Goal: Task Accomplishment & Management: Complete application form

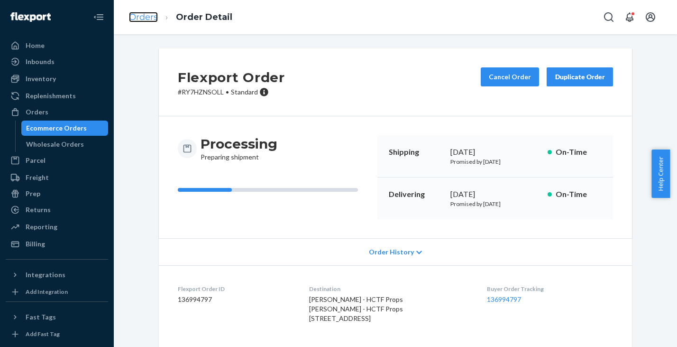
click at [142, 18] on link "Orders" at bounding box center [143, 17] width 29 height 10
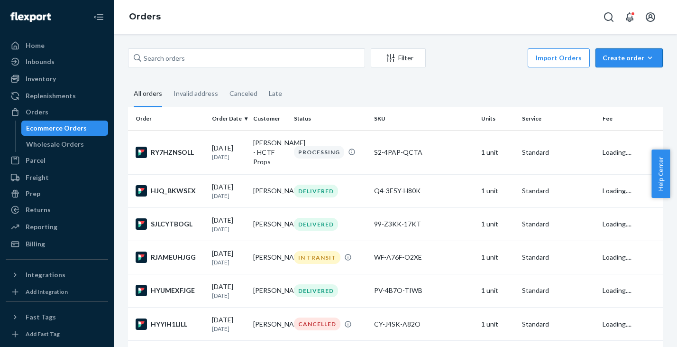
click at [625, 58] on div "Create order" at bounding box center [629, 57] width 53 height 9
click at [616, 81] on span "Ecommerce order" at bounding box center [635, 80] width 59 height 7
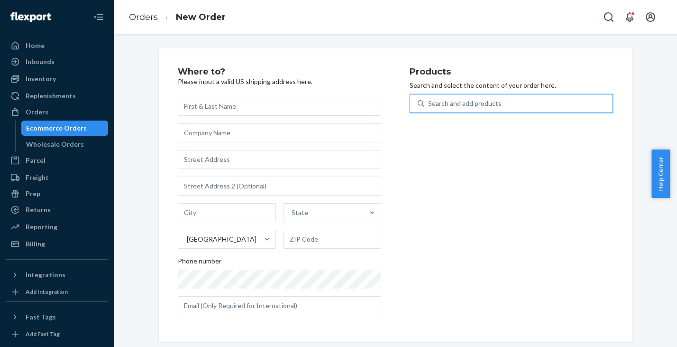
click at [461, 106] on div "Search and add products" at bounding box center [465, 103] width 74 height 9
click at [429, 106] on input "0 results available. Use Up and Down to choose options, press Enter to select t…" at bounding box center [428, 103] width 1 height 9
paste input "0B-I8IH-4XNC"
type input "0B-I8IH-4XNC"
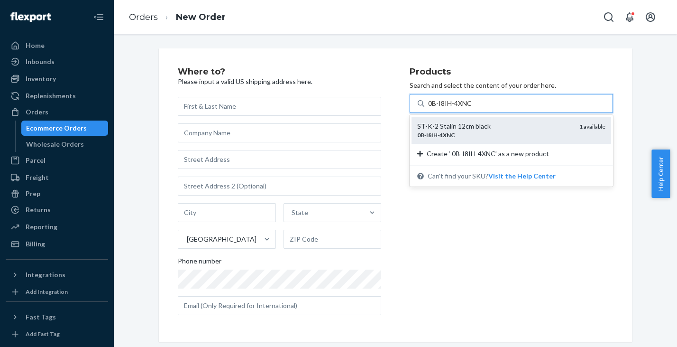
click at [501, 130] on div "ST-K-2 Stalin 12cm black" at bounding box center [494, 125] width 155 height 9
click at [474, 108] on input "0B-I8IH-4XNC" at bounding box center [451, 103] width 46 height 9
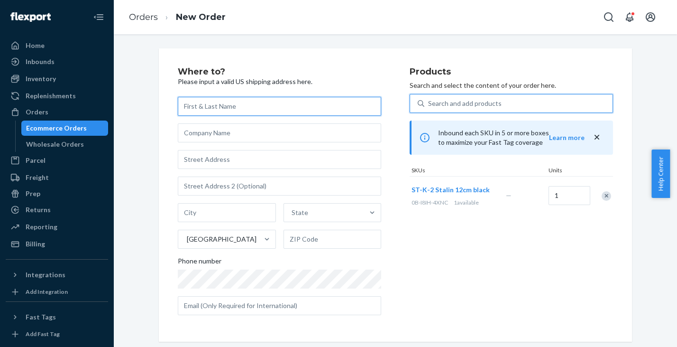
click at [219, 104] on input "text" at bounding box center [279, 106] width 203 height 19
paste input "[PERSON_NAME]"
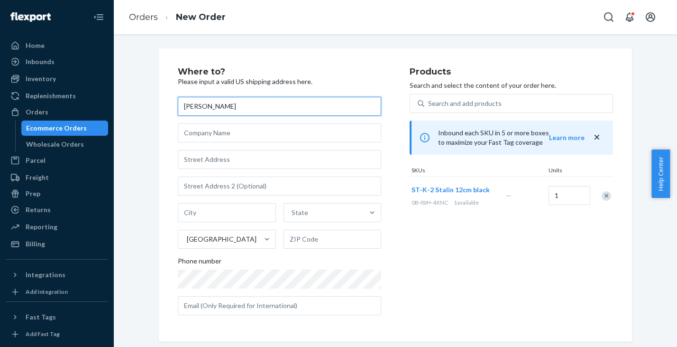
type input "[PERSON_NAME]"
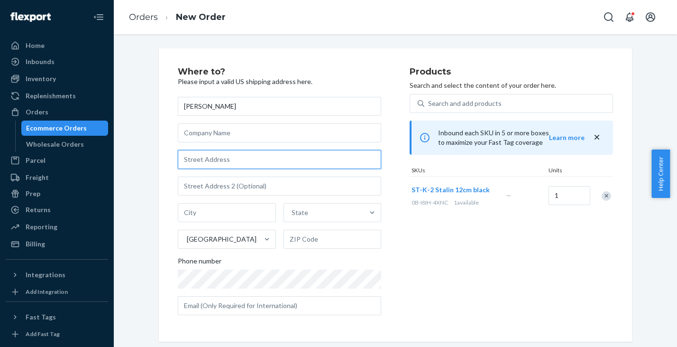
click at [214, 159] on input "text" at bounding box center [279, 159] width 203 height 19
paste input "1250 [PERSON_NAME] DR 1312"
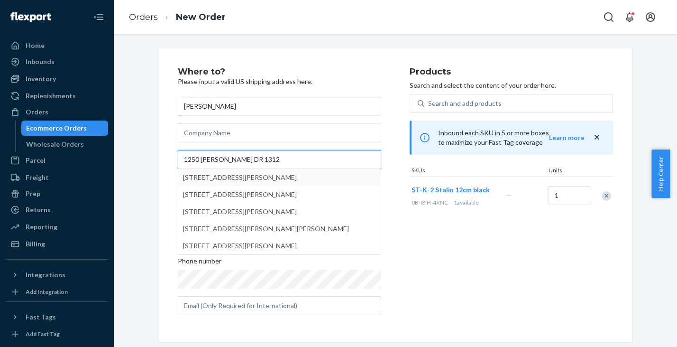
type input "1250 [PERSON_NAME] DR 1312"
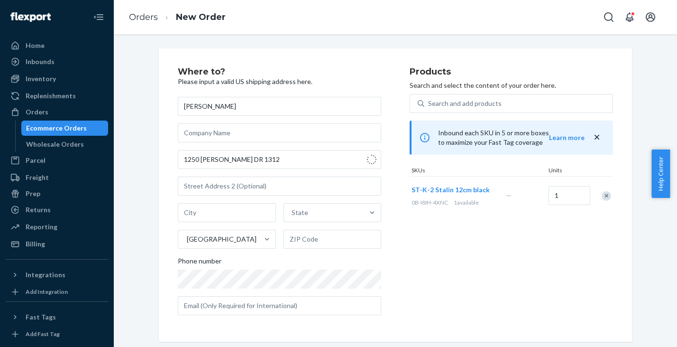
type input "1312"
type input "San Marcos"
type input "78666"
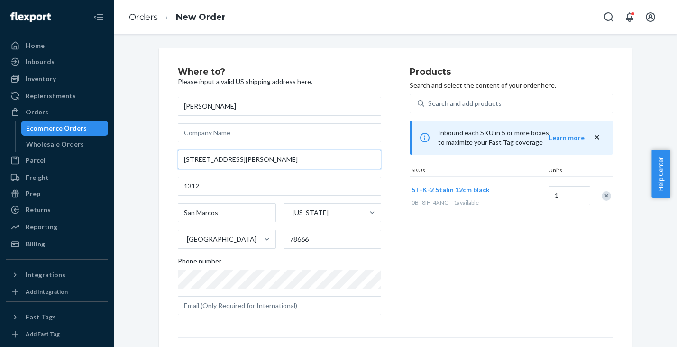
drag, startPoint x: 240, startPoint y: 159, endPoint x: 124, endPoint y: 147, distance: 116.9
click at [178, 150] on input "[STREET_ADDRESS][PERSON_NAME]" at bounding box center [279, 159] width 203 height 19
paste input "[PERSON_NAME] DR 1312"
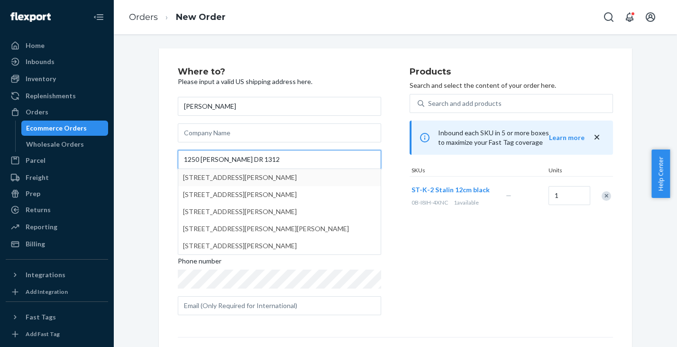
type input "1250 [PERSON_NAME] DR 1312"
click at [143, 166] on div "Where to? Please input a valid US shipping address here. [PERSON_NAME] 1250 [PE…" at bounding box center [395, 263] width 549 height 431
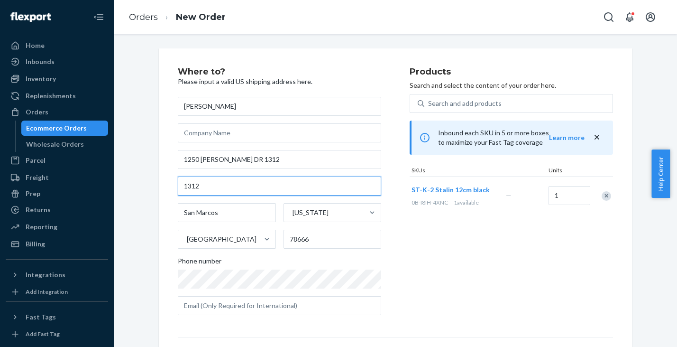
drag, startPoint x: 204, startPoint y: 185, endPoint x: 138, endPoint y: 175, distance: 67.1
click at [178, 176] on input "1312" at bounding box center [279, 185] width 203 height 19
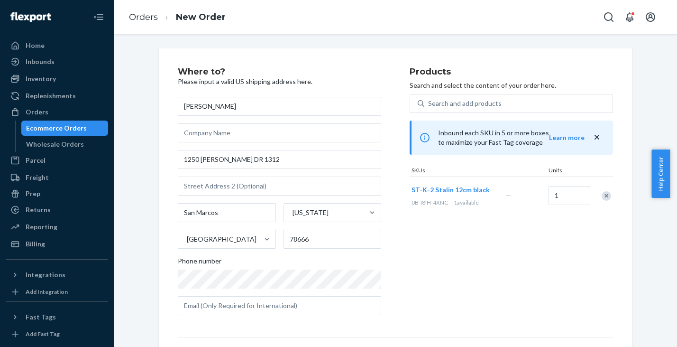
click at [141, 185] on div "Where to? Please input a valid US shipping address here. [PERSON_NAME] [STREET_…" at bounding box center [395, 263] width 549 height 431
drag, startPoint x: 318, startPoint y: 242, endPoint x: 253, endPoint y: 232, distance: 66.1
click at [284, 233] on input "78666" at bounding box center [333, 239] width 98 height 19
paste input "-7597"
type input "78666-7597"
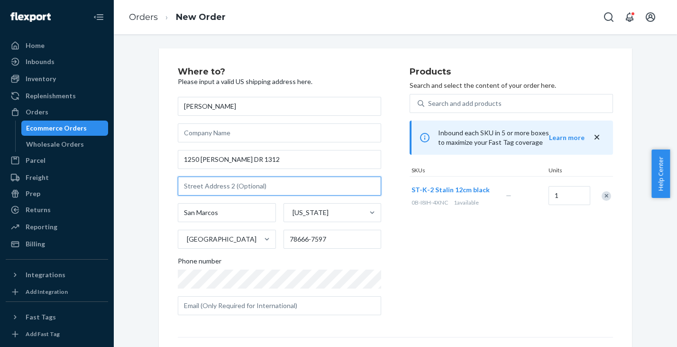
click at [212, 187] on input "text" at bounding box center [279, 185] width 203 height 19
paste input "Phone: +1 347-448-3190 ext. 66951"
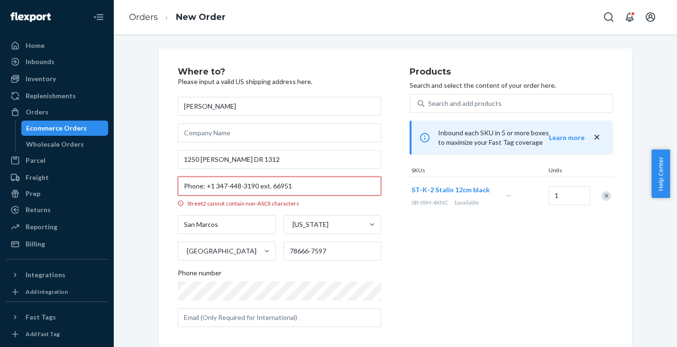
click at [212, 185] on input "Phone: +1 347-448-3190 ext. 66951" at bounding box center [279, 185] width 203 height 19
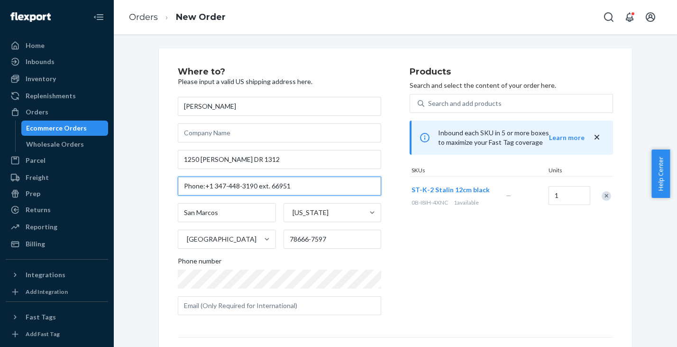
type input "Phone:+1 347-448-3190 ext. 66951"
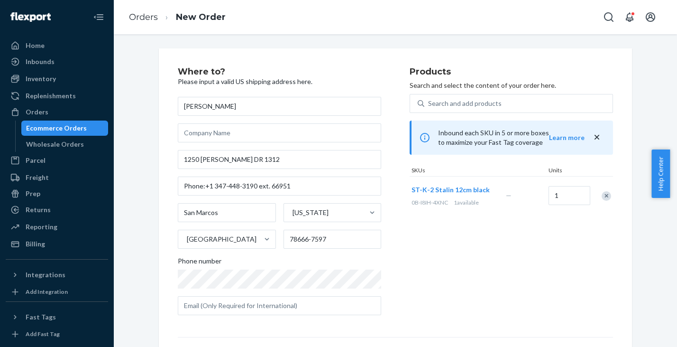
drag, startPoint x: 144, startPoint y: 216, endPoint x: 145, endPoint y: 231, distance: 14.3
click at [144, 216] on div "Where to? Please input a valid US shipping address here. [PERSON_NAME] [STREET_…" at bounding box center [395, 263] width 549 height 431
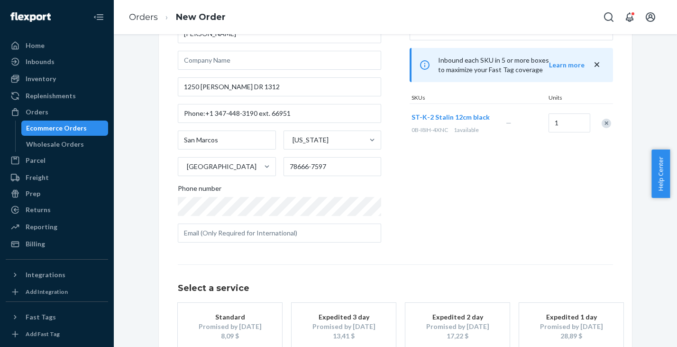
scroll to position [113, 0]
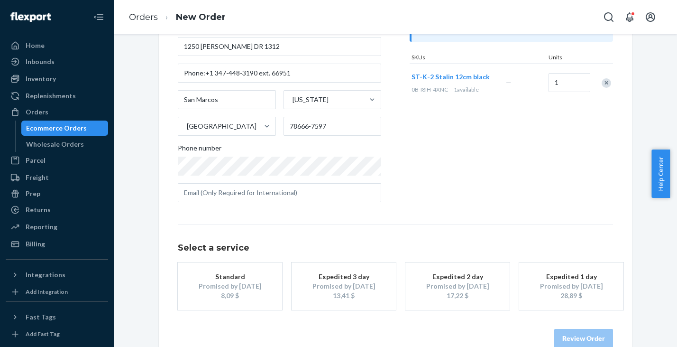
drag, startPoint x: 235, startPoint y: 288, endPoint x: 255, endPoint y: 298, distance: 22.3
click at [235, 287] on div "Promised by [DATE]" at bounding box center [230, 285] width 76 height 9
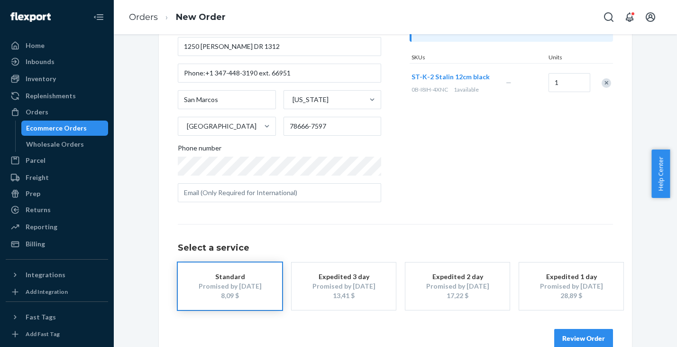
scroll to position [133, 0]
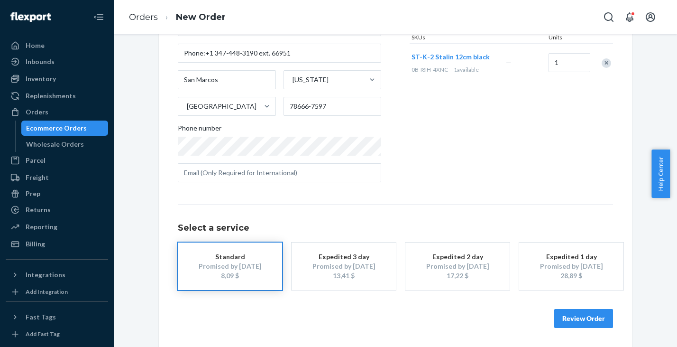
click at [575, 315] on button "Review Order" at bounding box center [584, 318] width 59 height 19
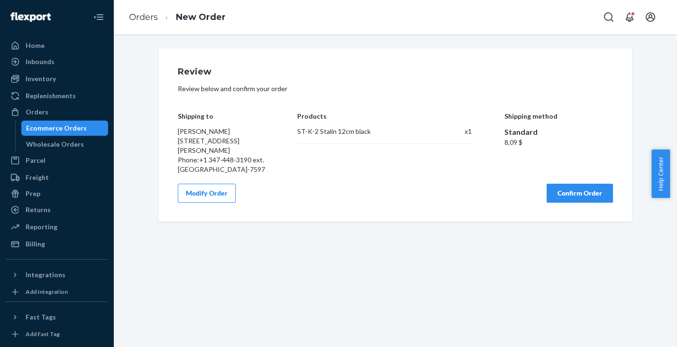
click at [570, 193] on button "Confirm Order" at bounding box center [580, 193] width 66 height 19
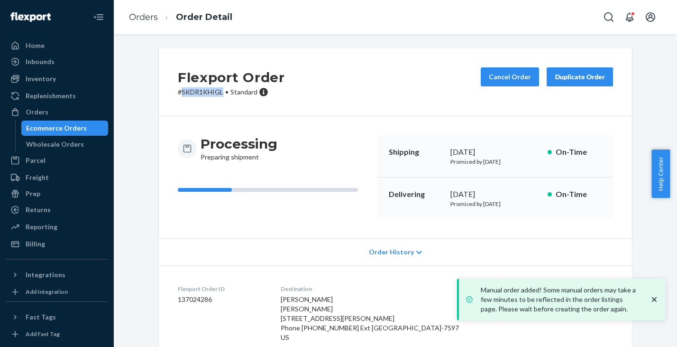
drag, startPoint x: 178, startPoint y: 94, endPoint x: 219, endPoint y: 92, distance: 40.9
click at [219, 92] on p "# SKDR1KHIGL • Standard" at bounding box center [231, 91] width 107 height 9
copy p "SKDR1KHIGL"
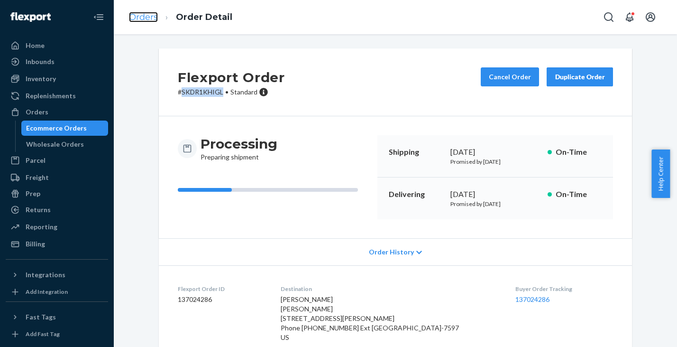
click at [142, 18] on link "Orders" at bounding box center [143, 17] width 29 height 10
